Goal: Browse casually

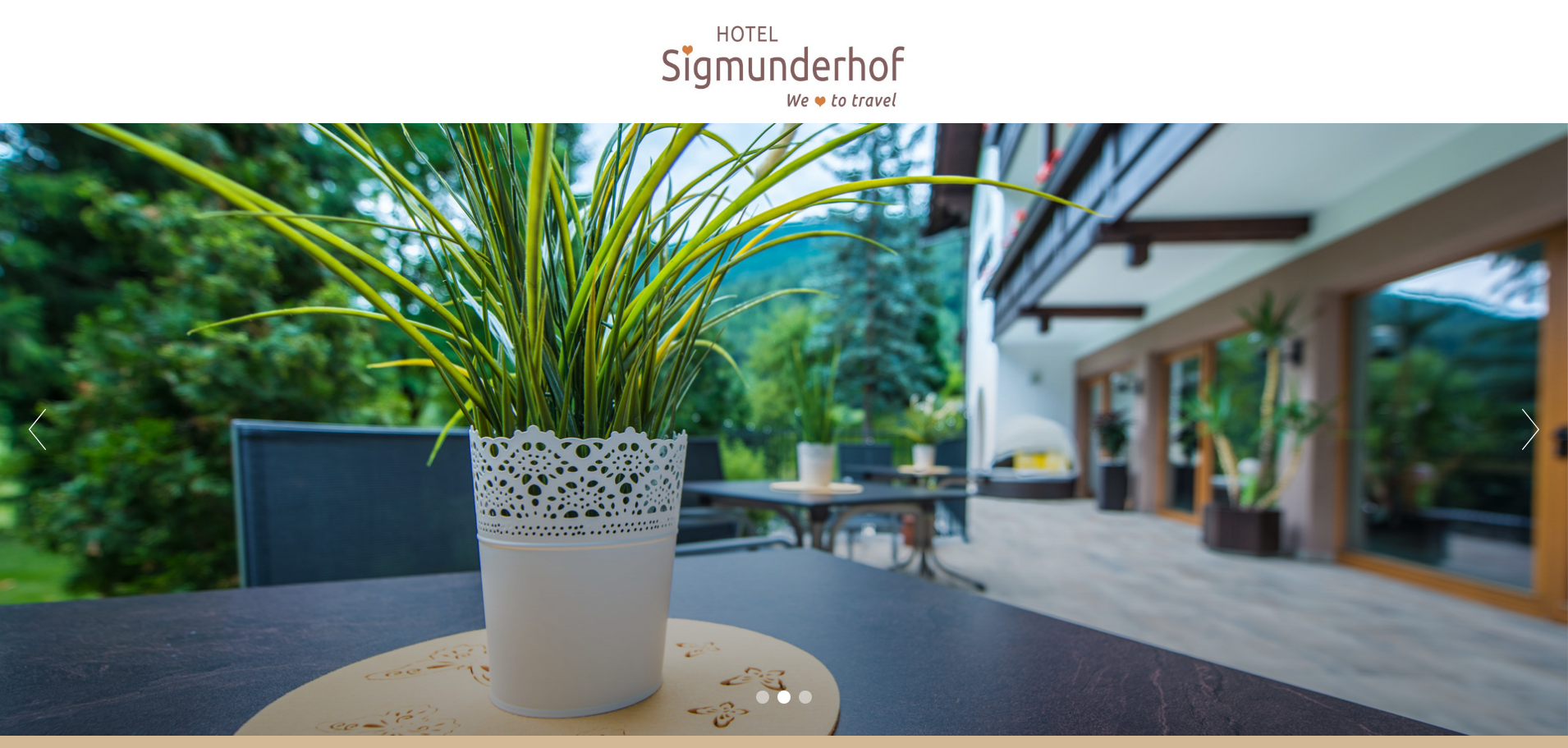
click at [1534, 430] on button "Next" at bounding box center [1531, 429] width 17 height 41
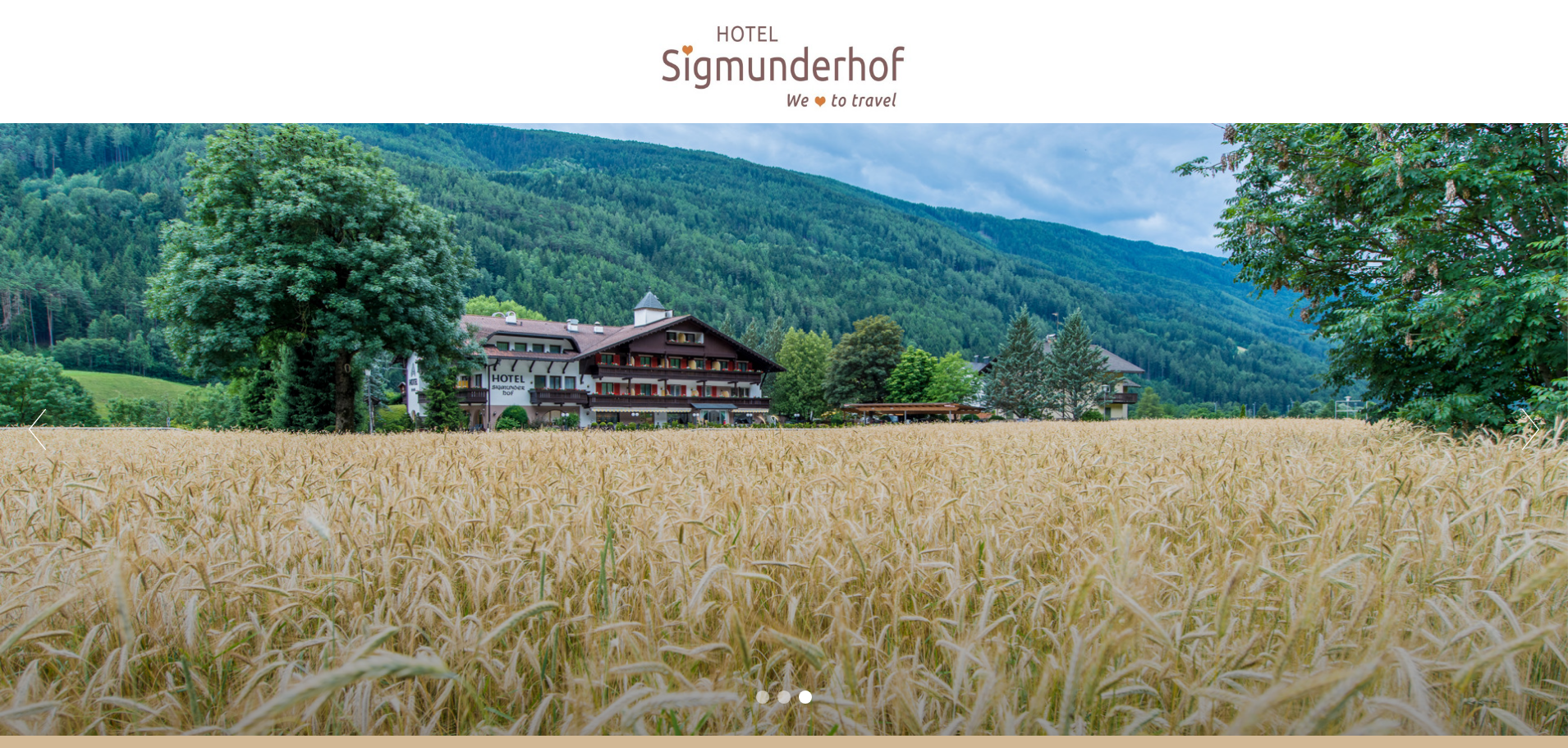
click at [1534, 430] on button "Next" at bounding box center [1531, 429] width 17 height 41
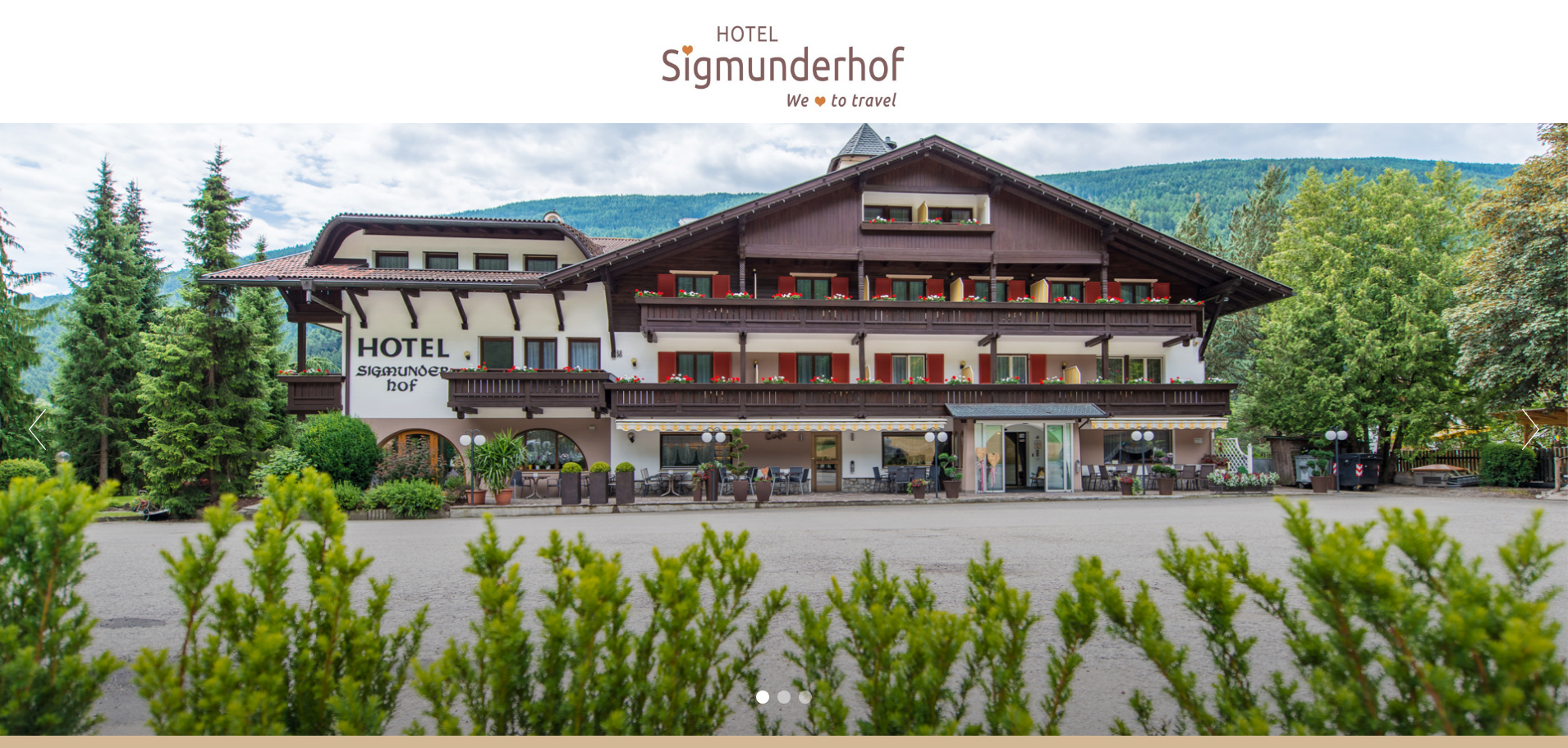
click at [1534, 430] on button "Next" at bounding box center [1531, 429] width 17 height 41
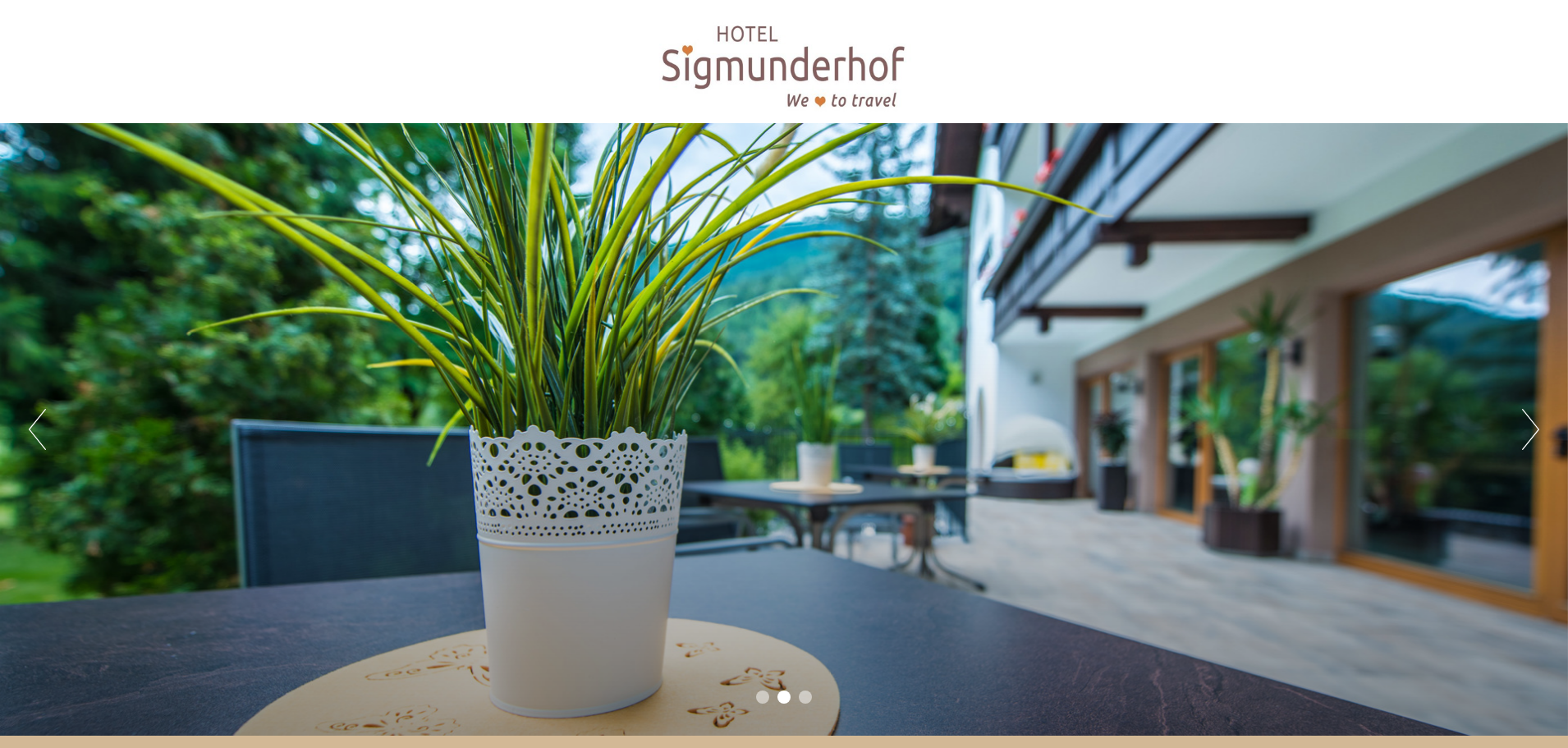
click at [1534, 430] on button "Next" at bounding box center [1531, 429] width 17 height 41
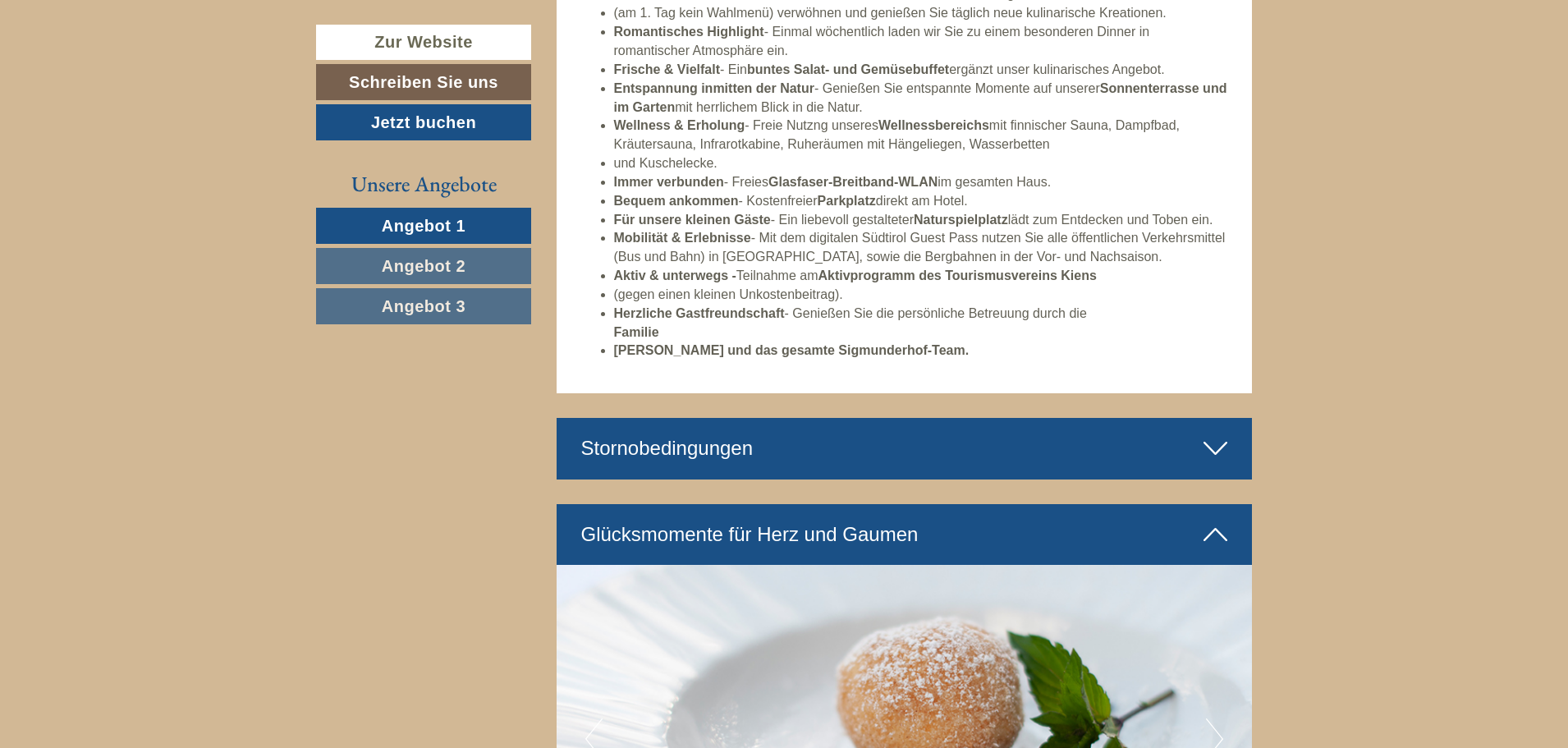
scroll to position [4599, 0]
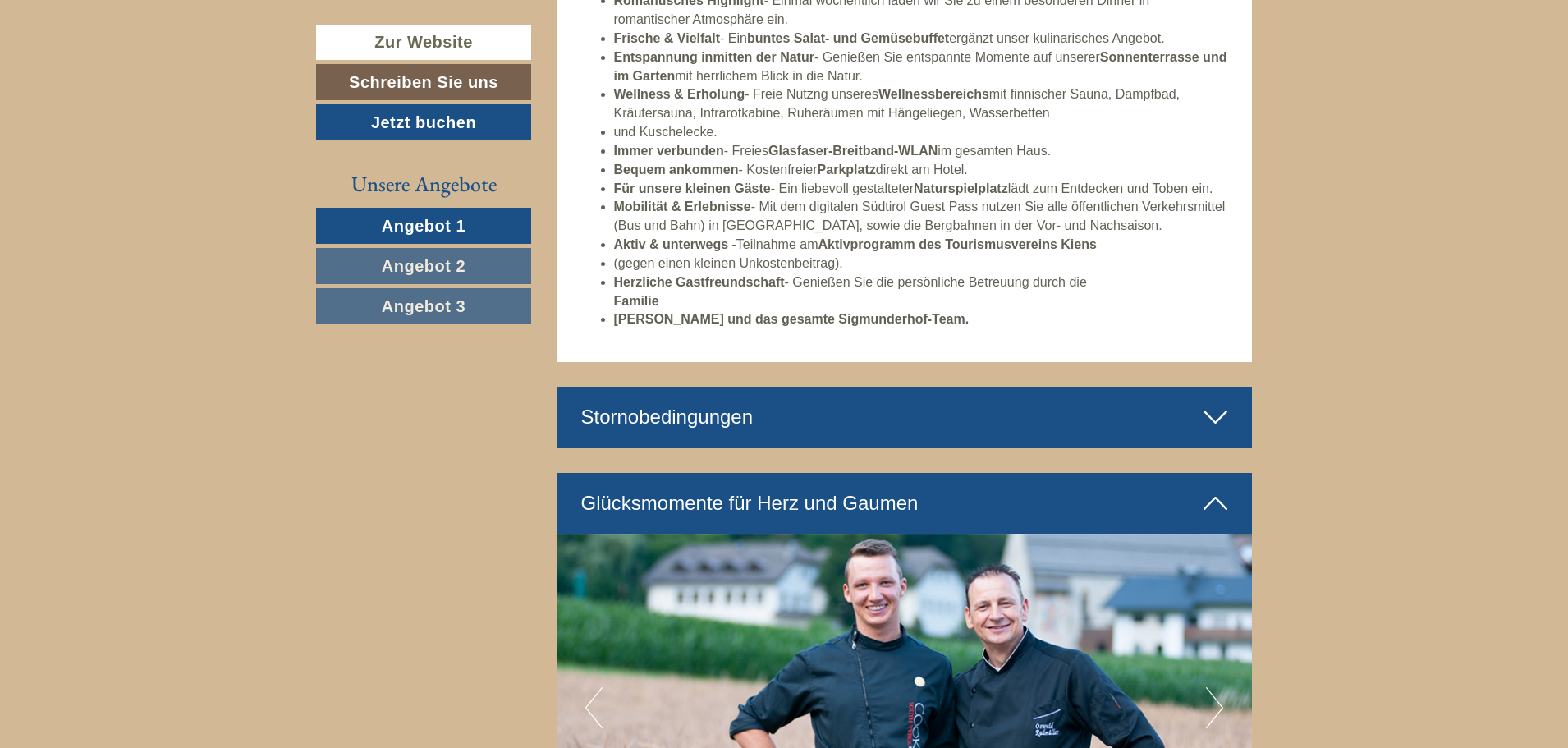
click at [1220, 508] on icon at bounding box center [1215, 504] width 23 height 28
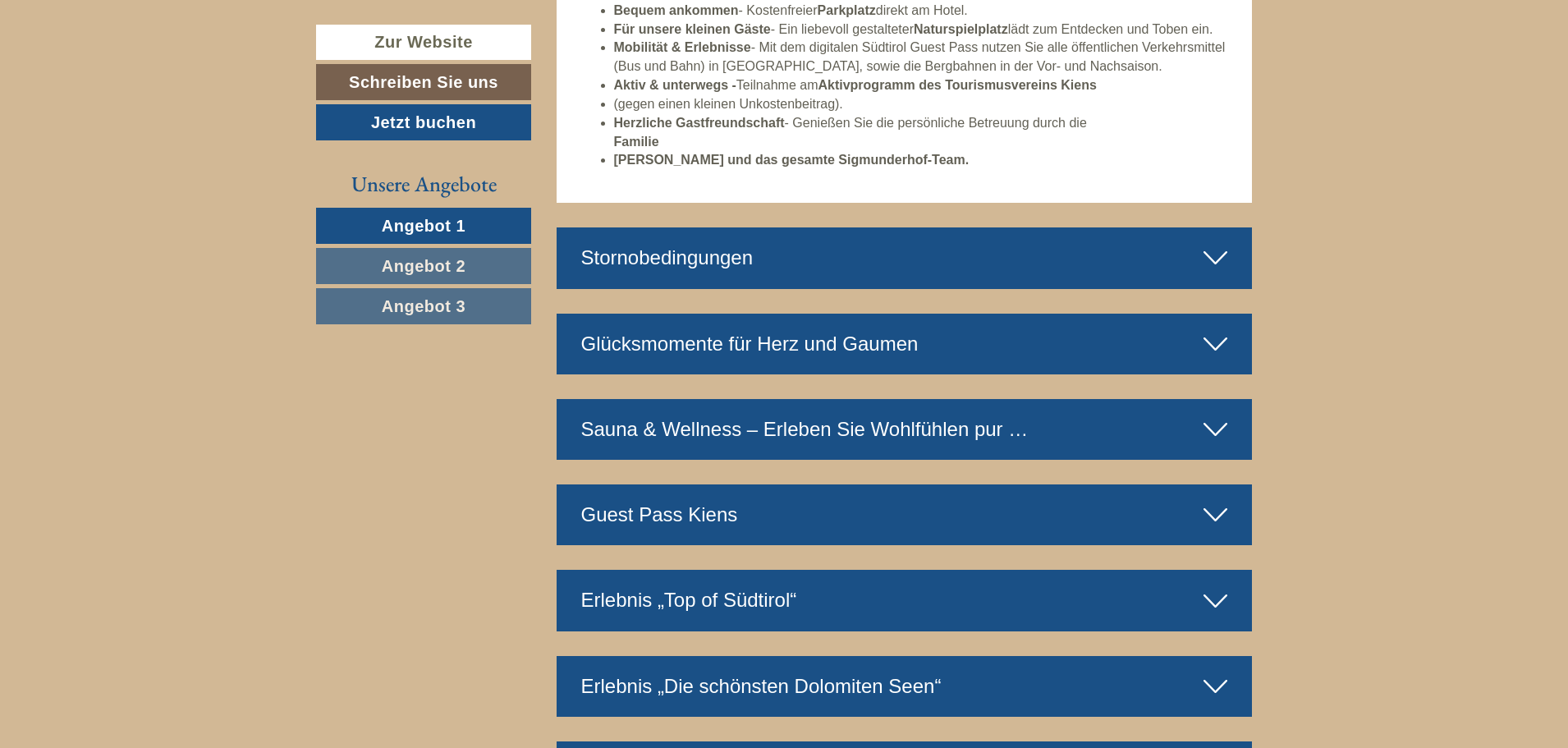
scroll to position [4763, 0]
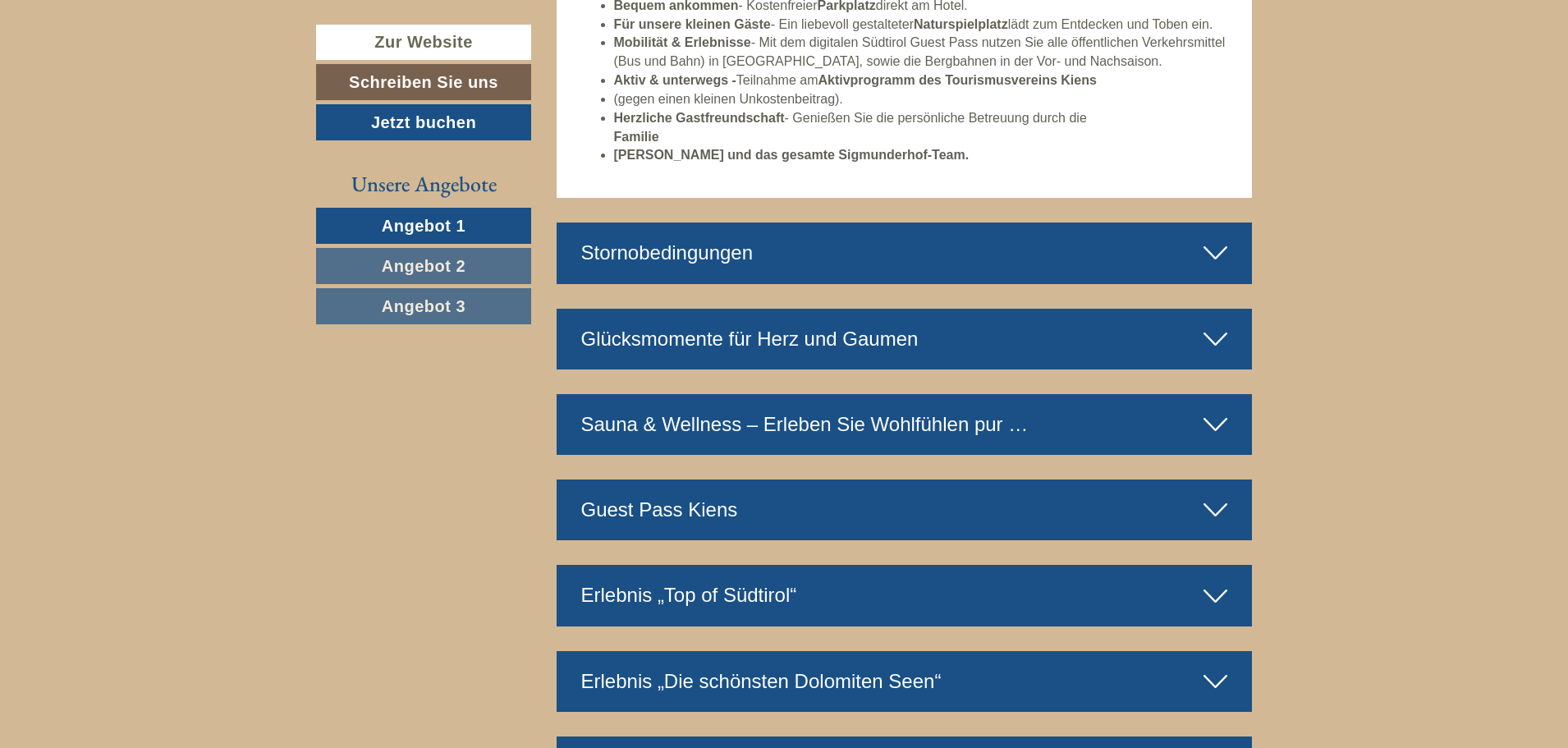
click at [1216, 427] on icon at bounding box center [1215, 425] width 23 height 28
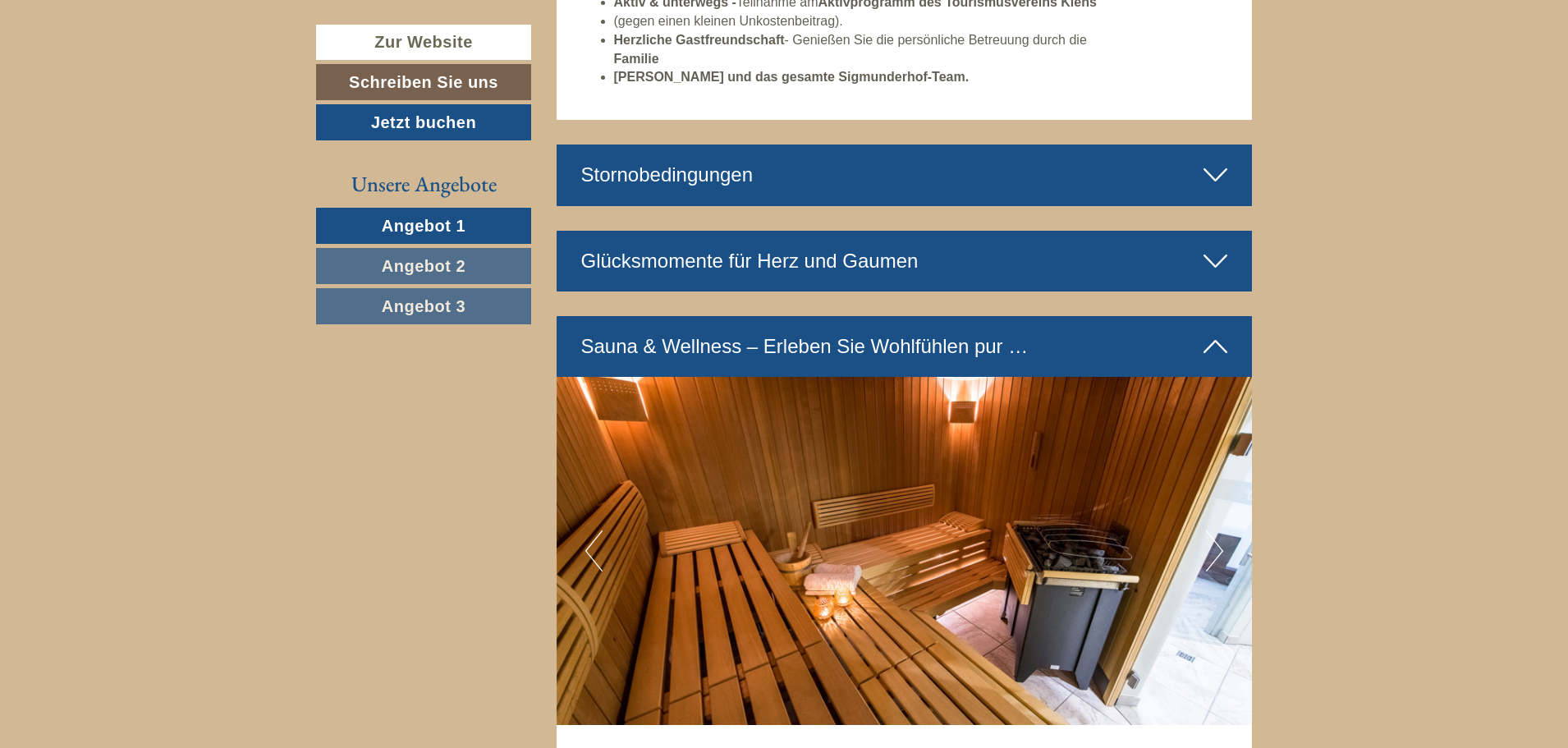
scroll to position [4927, 0]
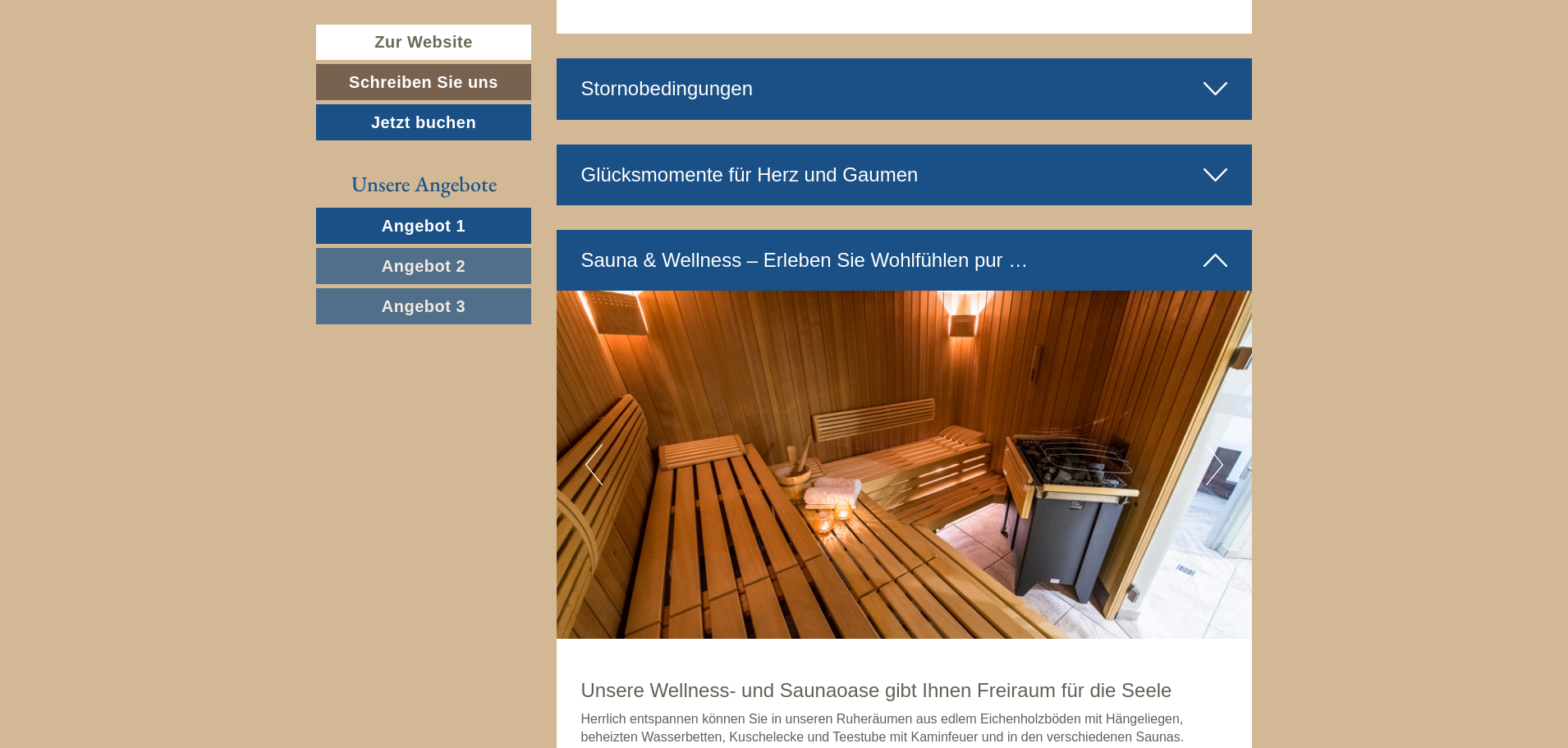
click at [1208, 472] on button "Next" at bounding box center [1215, 465] width 17 height 41
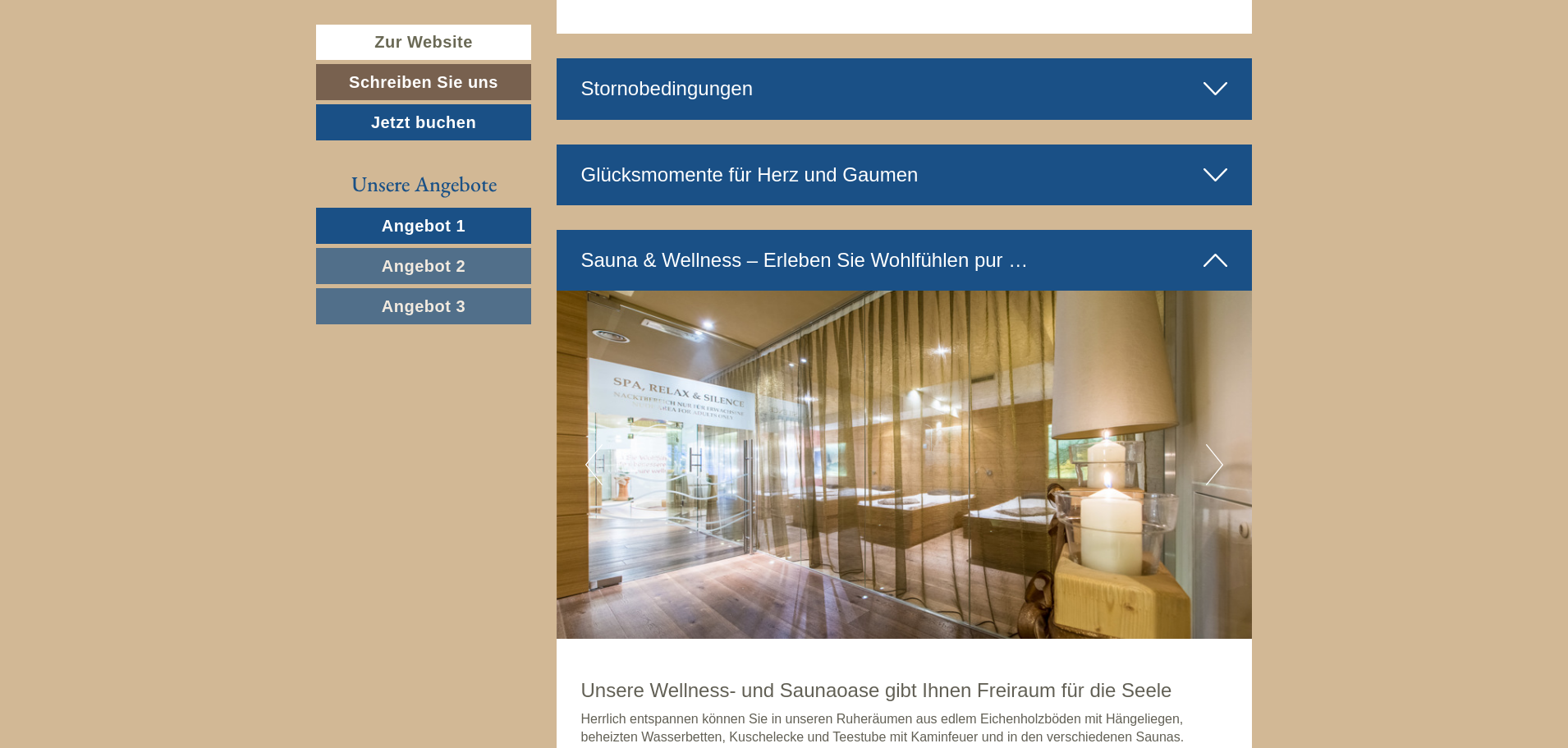
click at [1208, 473] on button "Next" at bounding box center [1215, 465] width 17 height 41
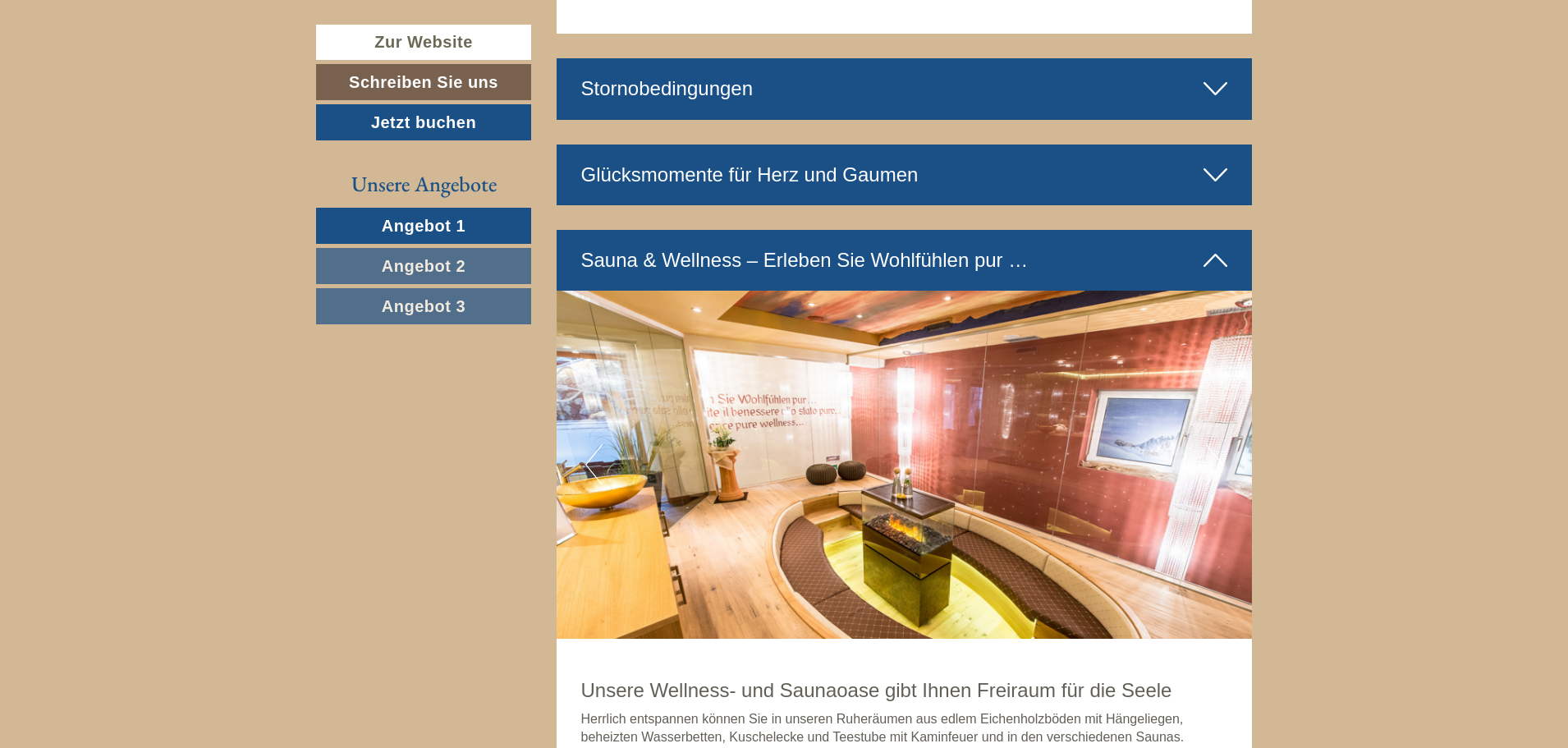
click at [1208, 473] on button "Next" at bounding box center [1215, 465] width 17 height 41
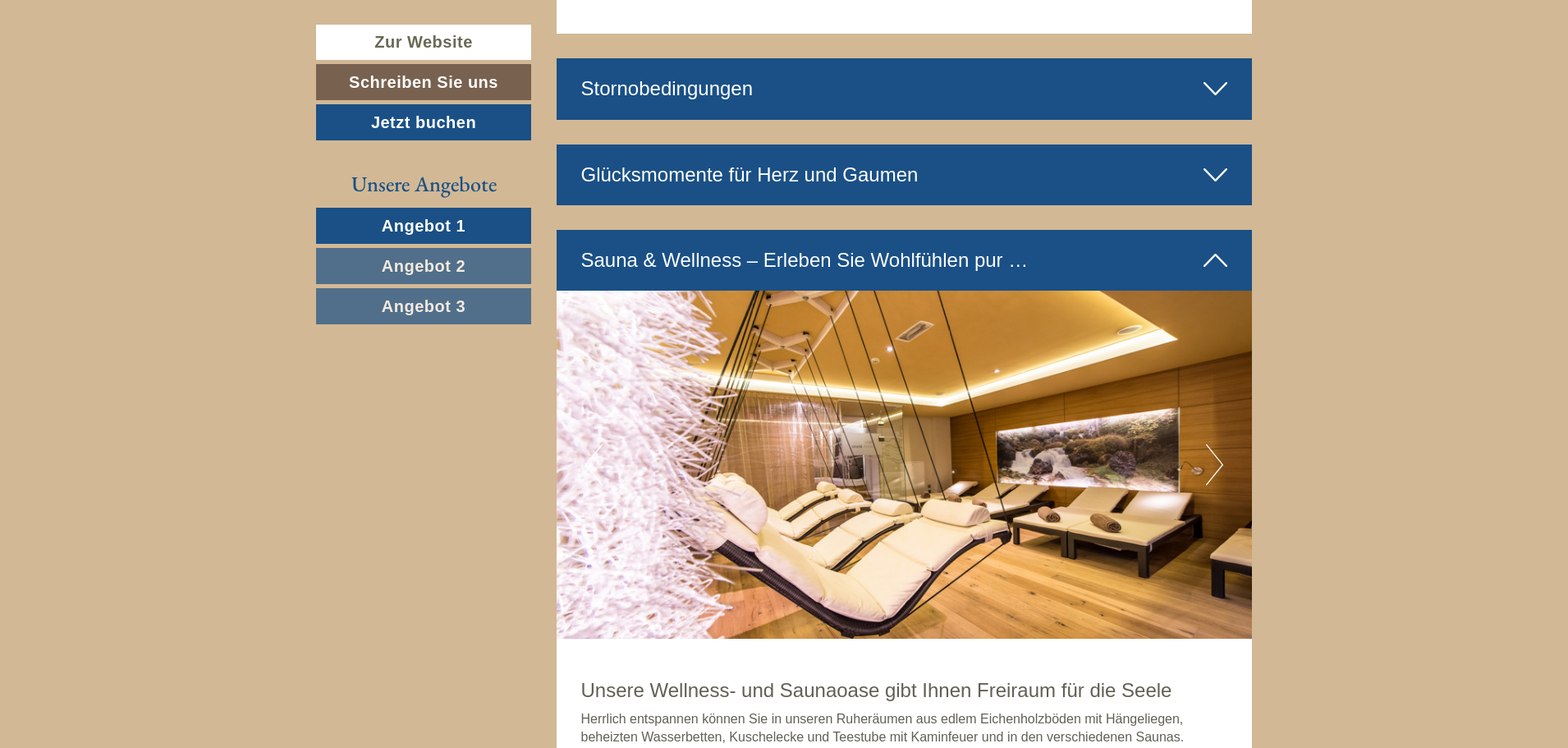
click at [1208, 475] on button "Next" at bounding box center [1215, 465] width 17 height 41
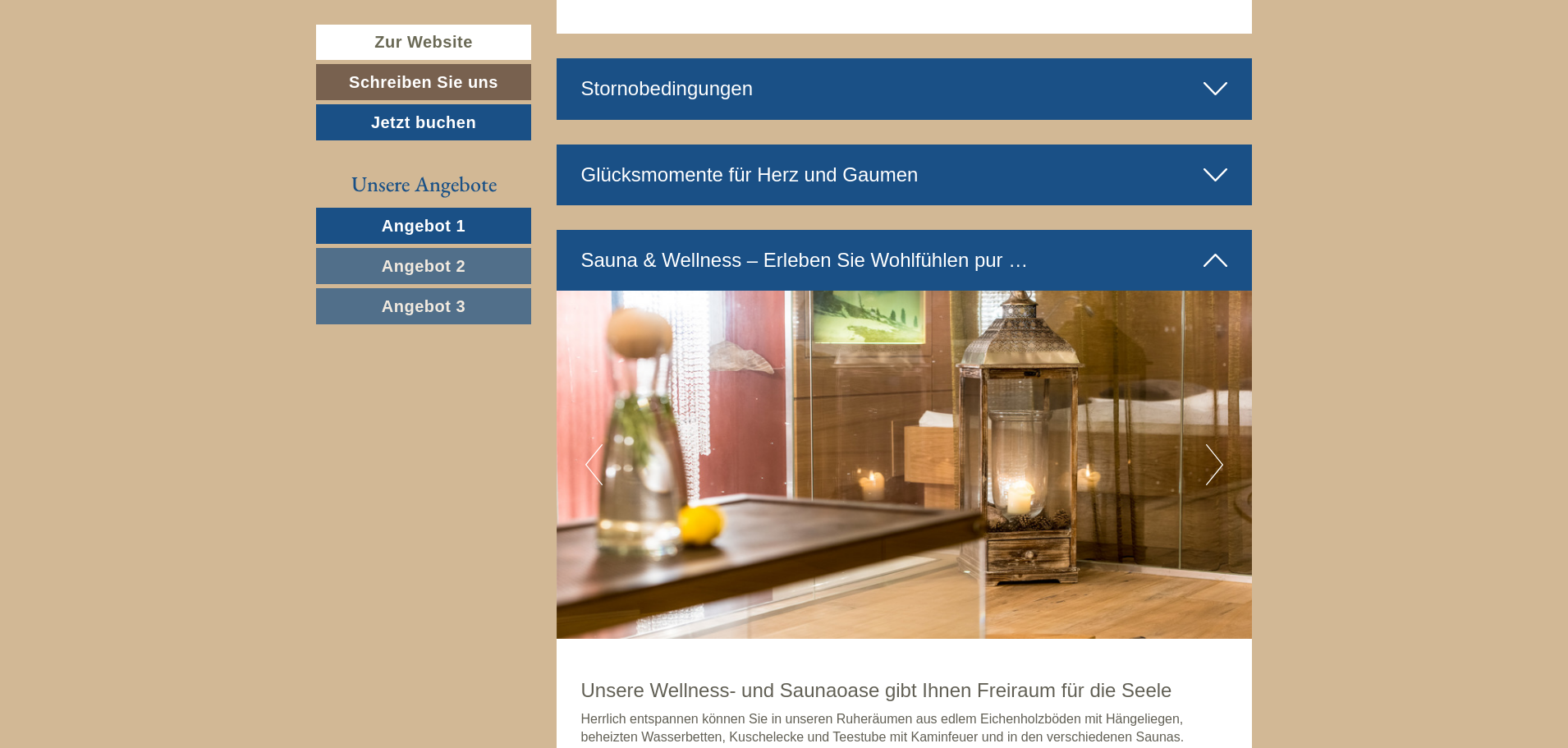
click at [1217, 471] on button "Next" at bounding box center [1215, 465] width 17 height 41
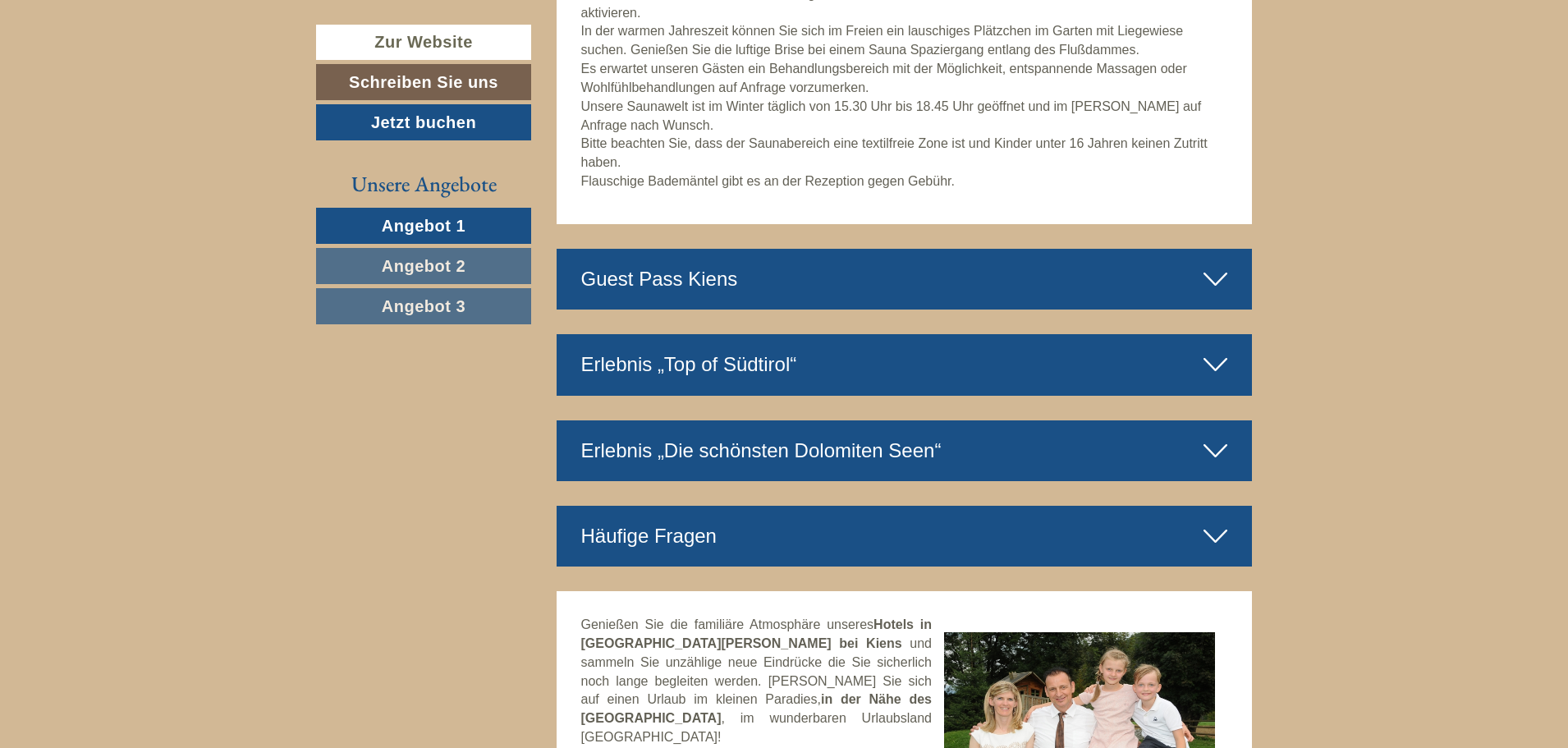
scroll to position [6241, 0]
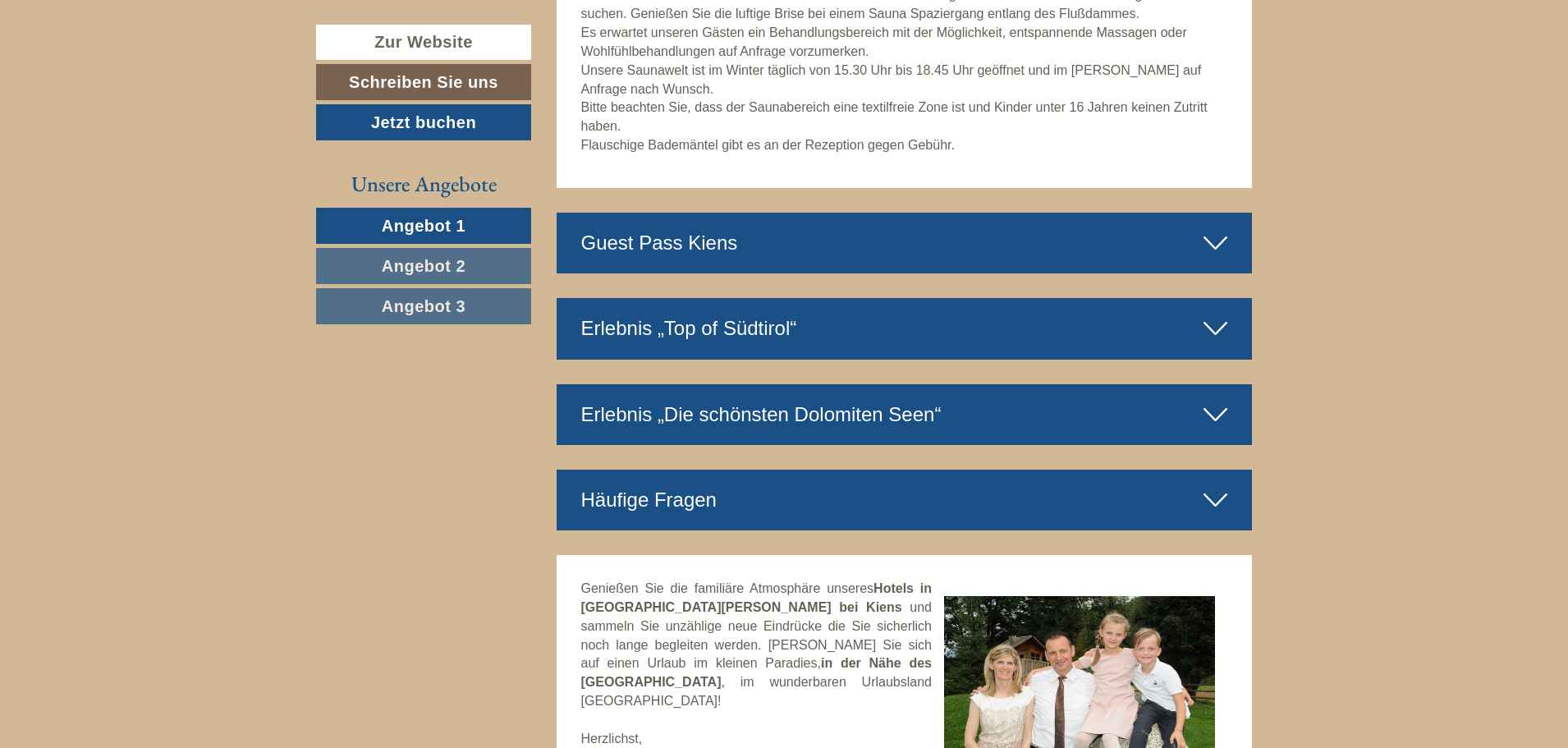
click at [1221, 243] on icon at bounding box center [1215, 243] width 23 height 28
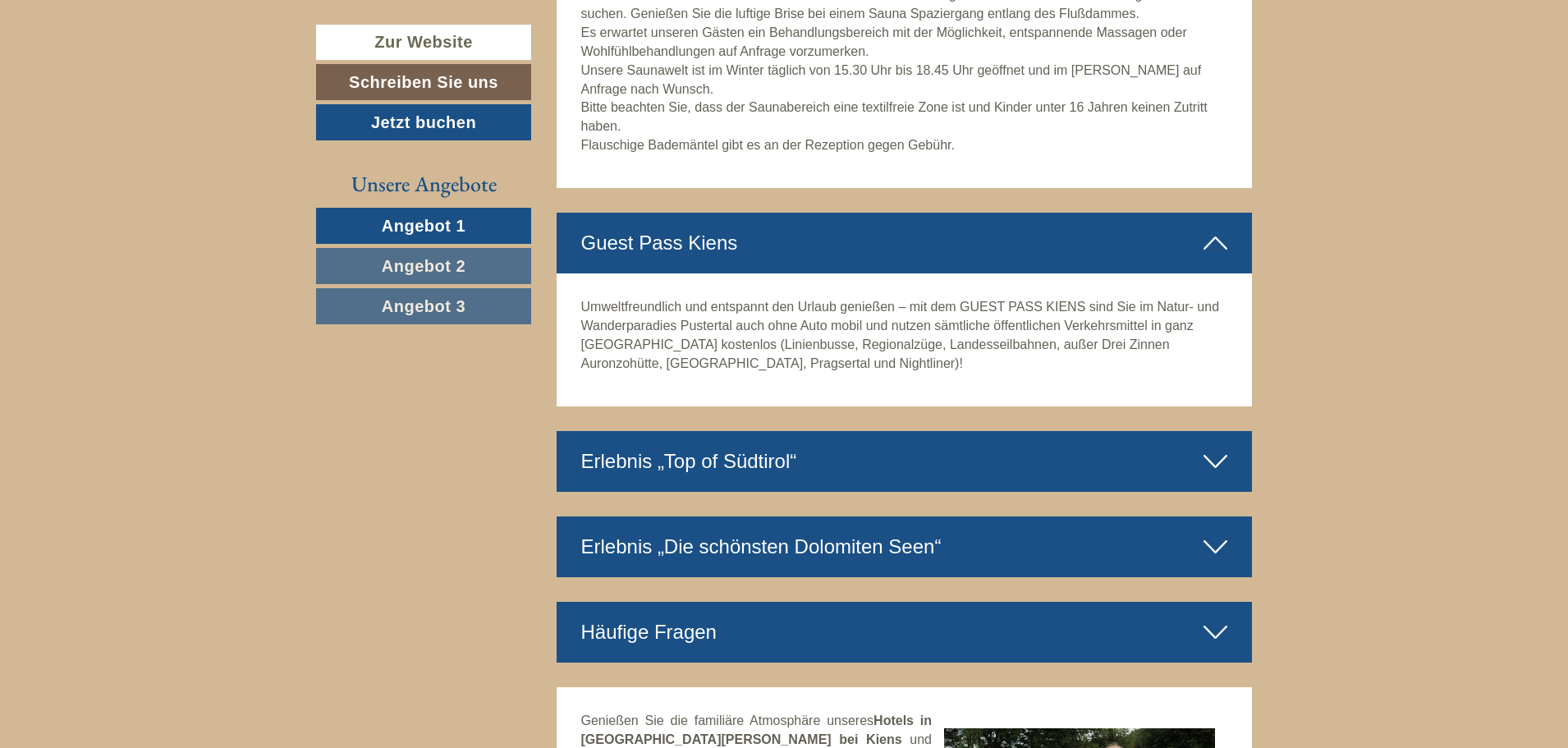
click at [1212, 460] on icon at bounding box center [1215, 461] width 23 height 28
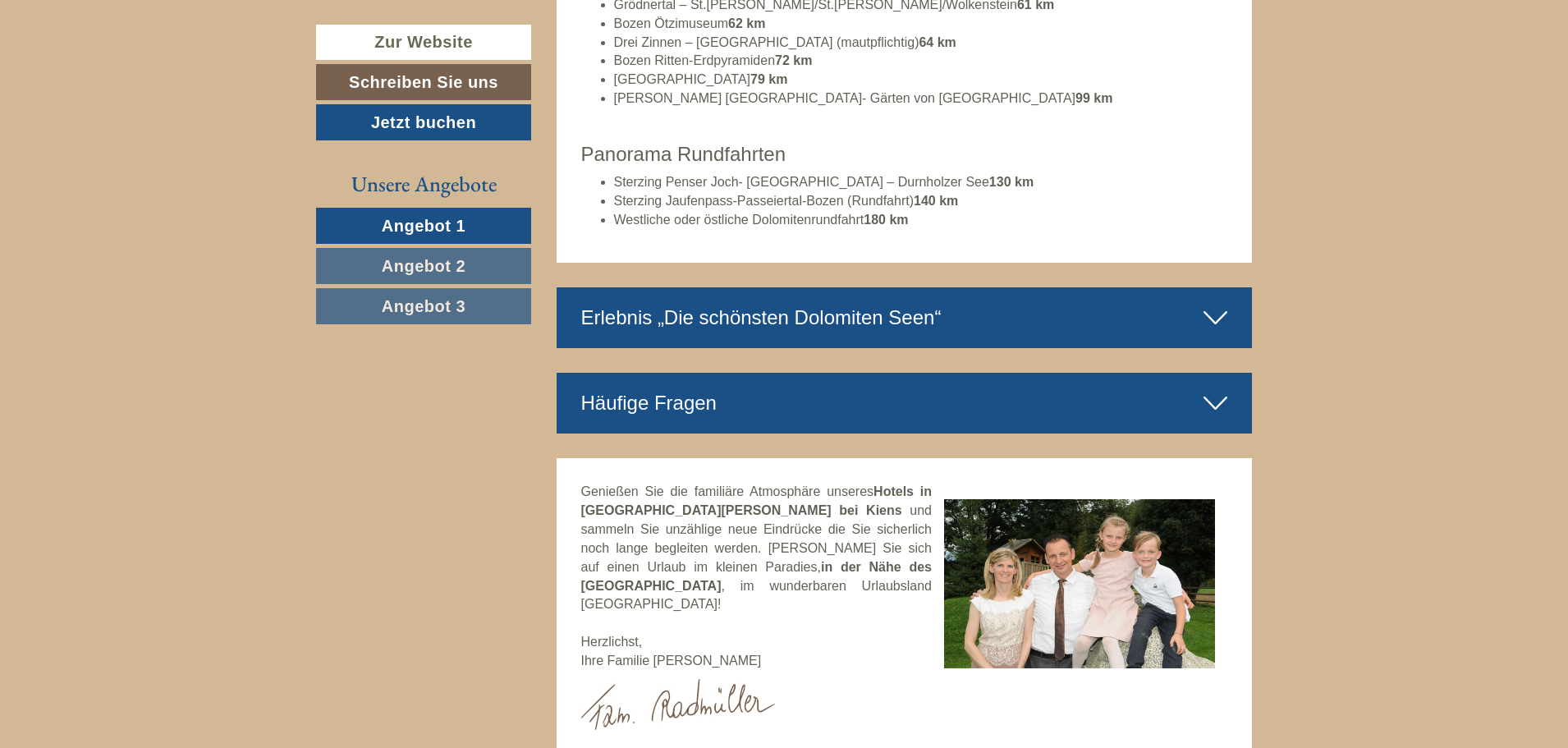
scroll to position [7555, 0]
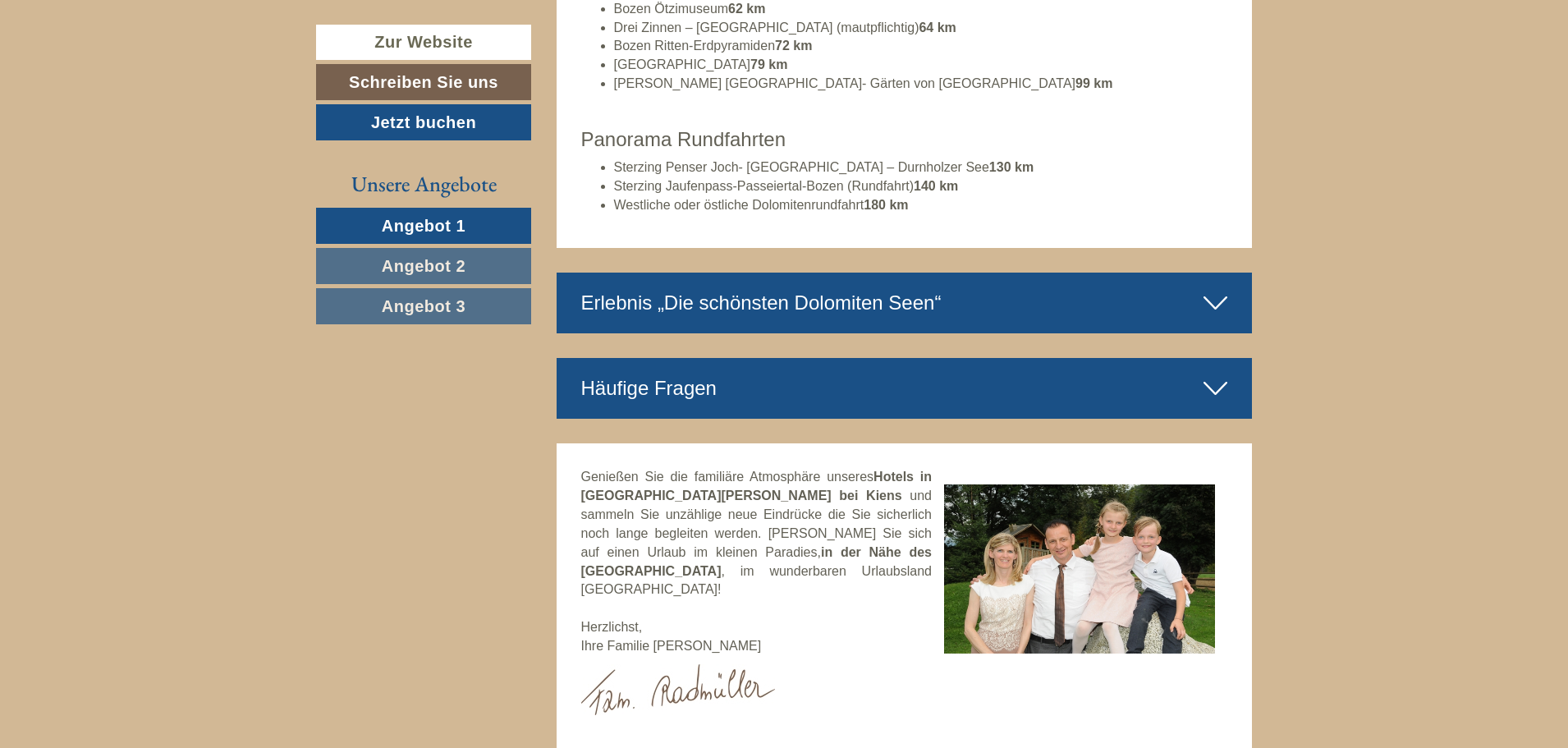
click at [1221, 387] on icon at bounding box center [1215, 388] width 23 height 28
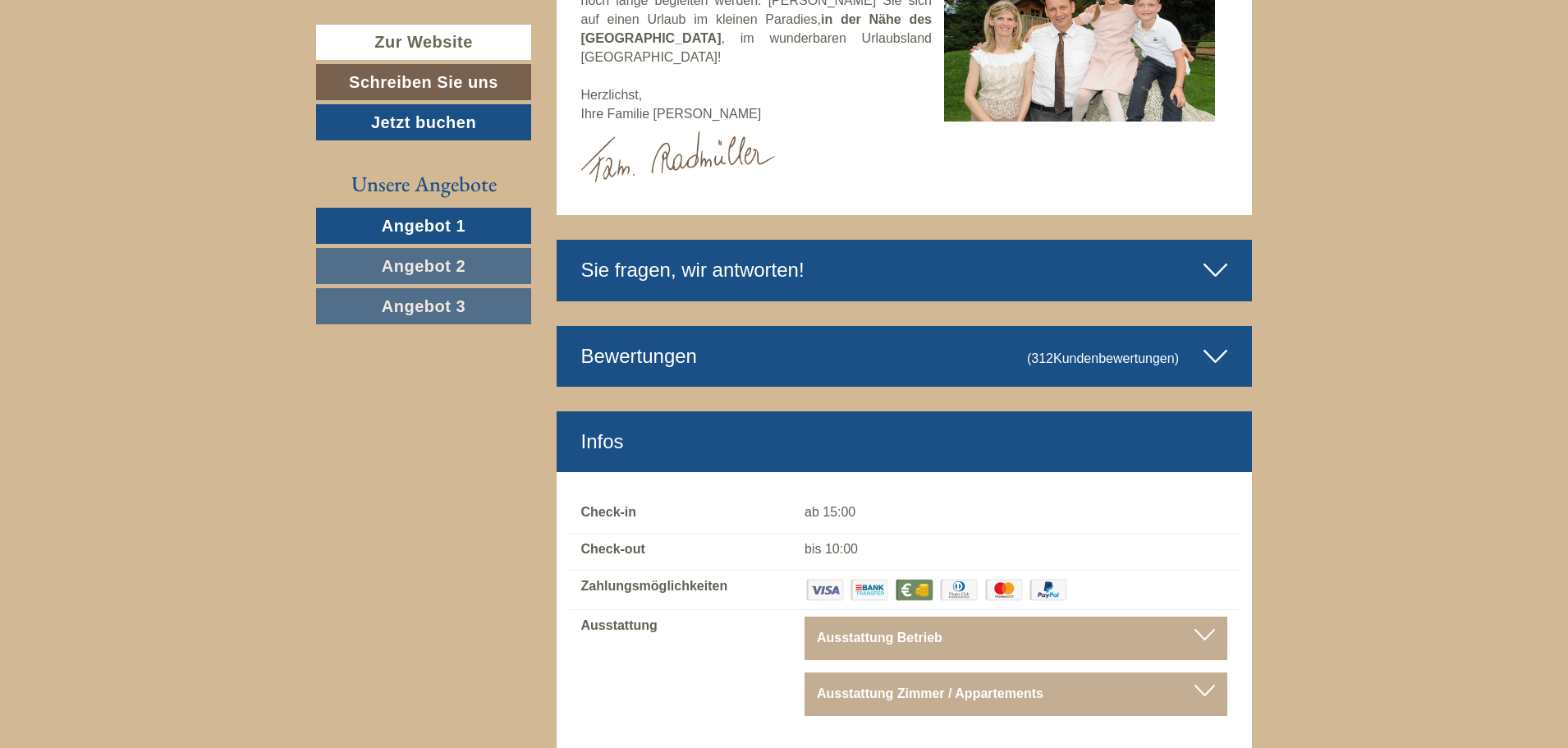
scroll to position [8787, 0]
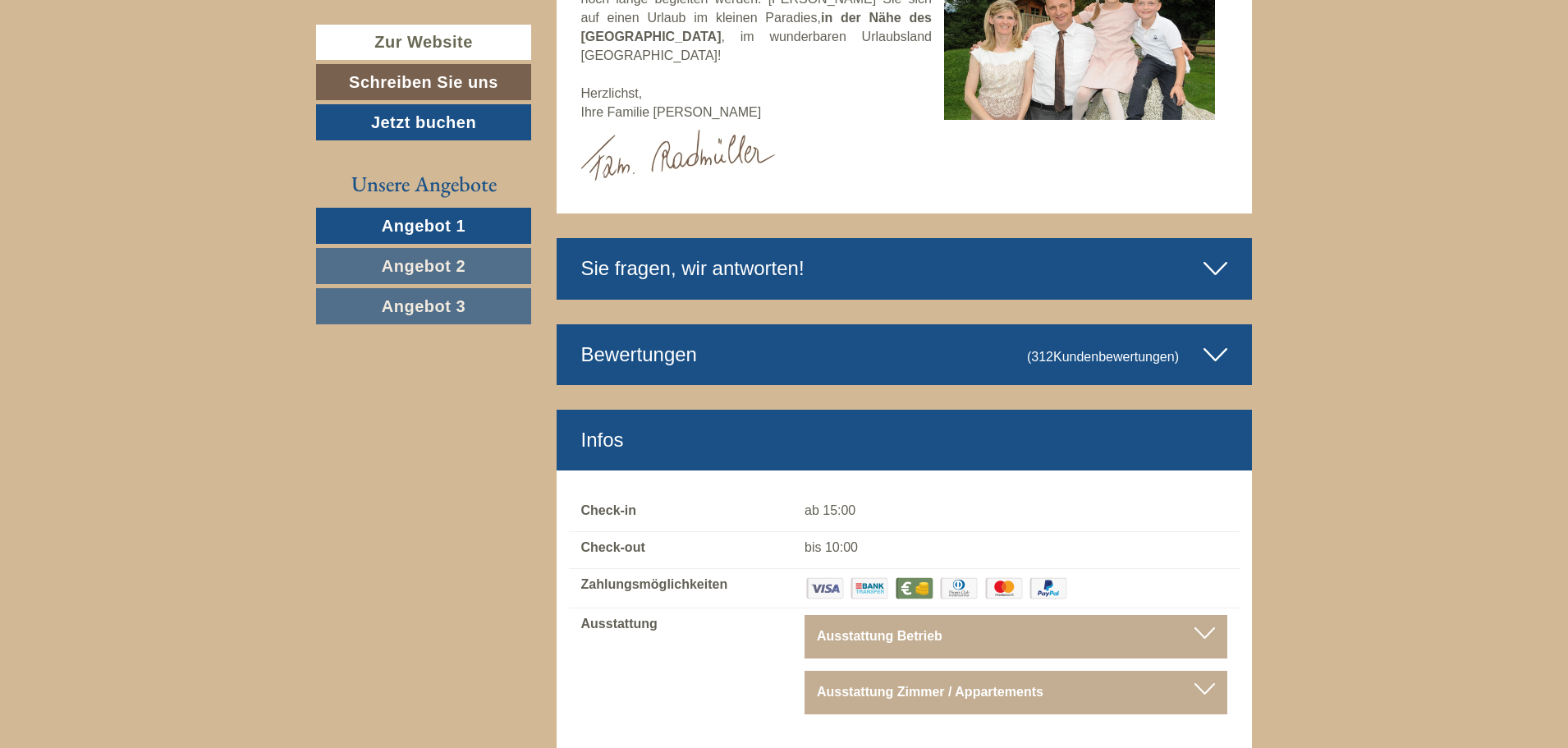
click at [1214, 341] on icon at bounding box center [1215, 354] width 23 height 28
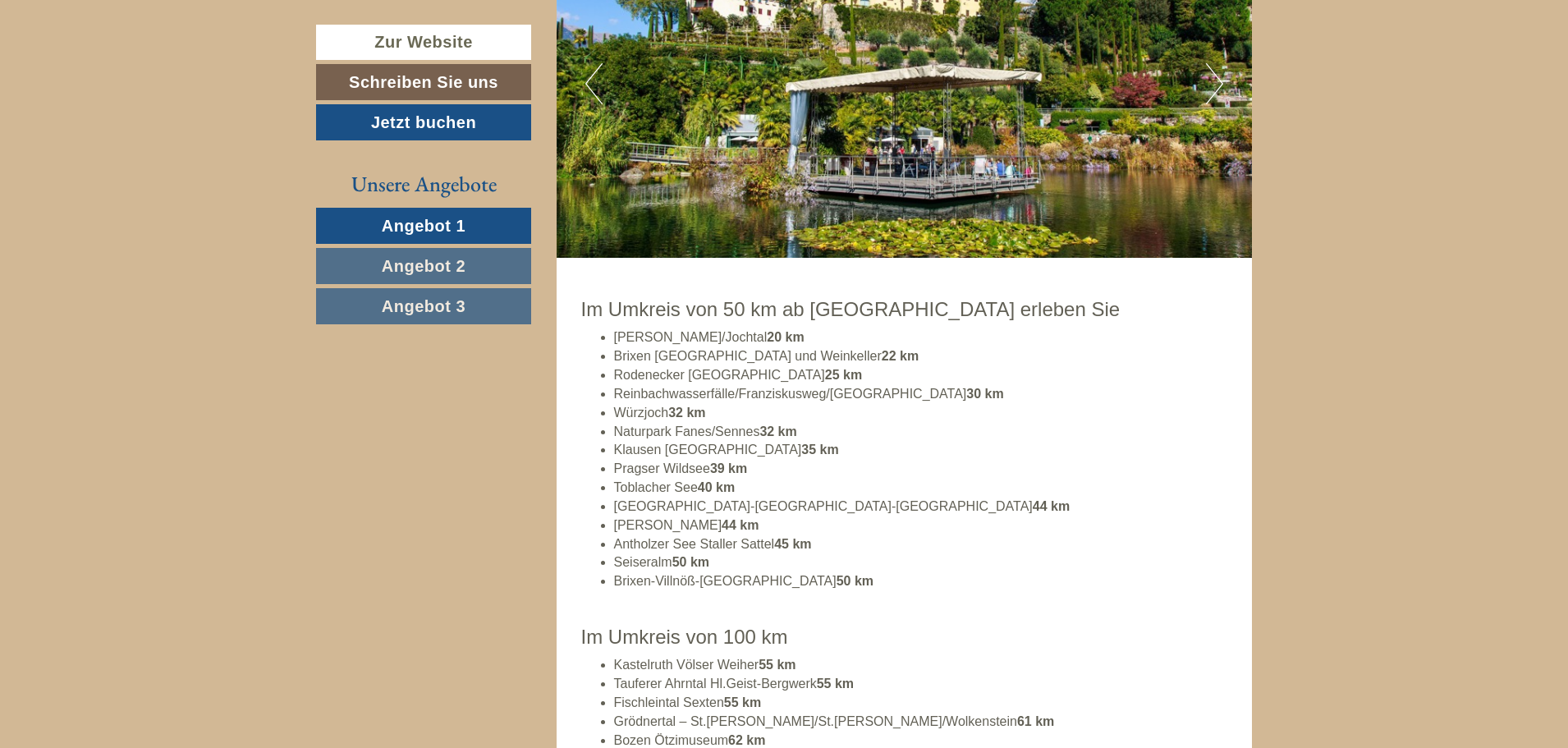
scroll to position [6566, 0]
